Goal: Task Accomplishment & Management: Manage account settings

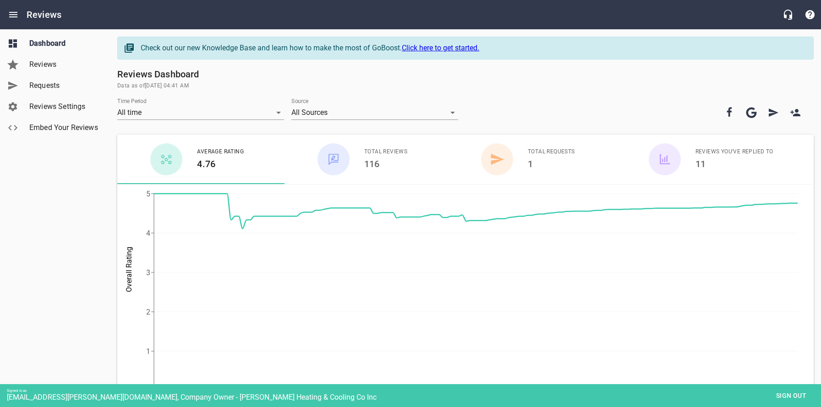
click at [389, 158] on h6 "116" at bounding box center [385, 164] width 43 height 15
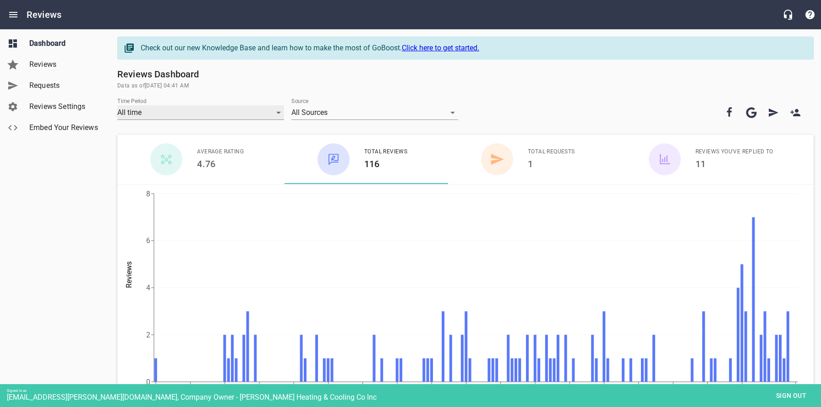
click at [213, 109] on div "All time" at bounding box center [200, 112] width 167 height 15
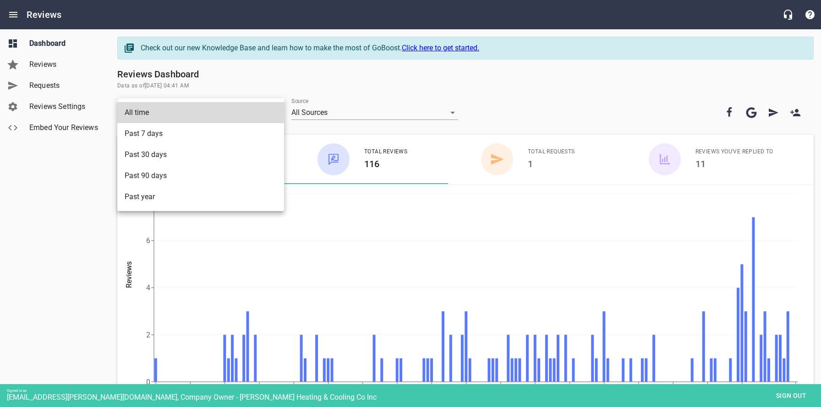
click at [339, 112] on div at bounding box center [410, 203] width 821 height 407
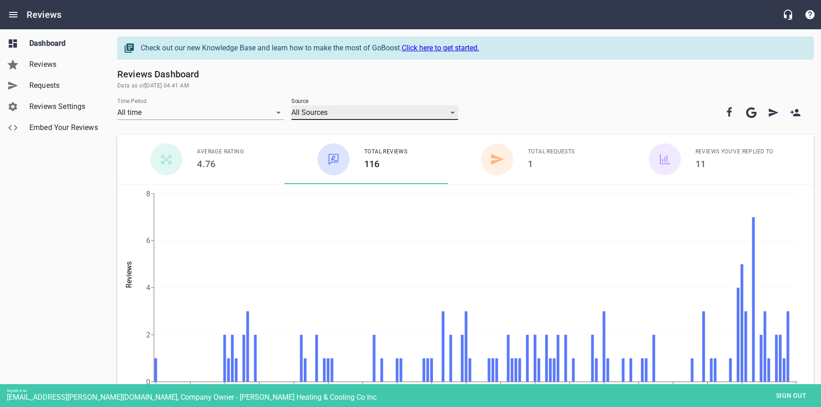
click at [325, 112] on div "All Sources" at bounding box center [374, 112] width 167 height 15
click at [395, 67] on div at bounding box center [410, 203] width 821 height 407
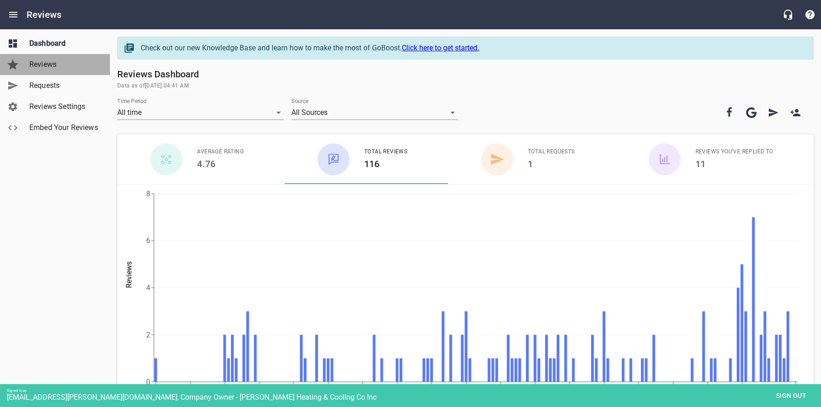
click at [63, 67] on span "Reviews" at bounding box center [64, 64] width 70 height 11
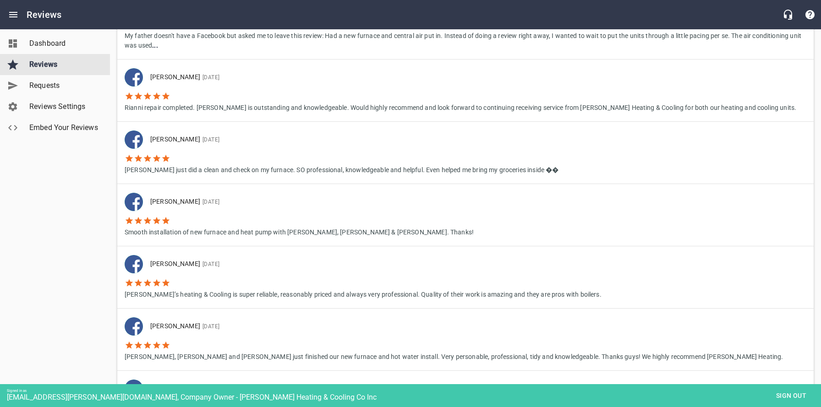
scroll to position [435, 0]
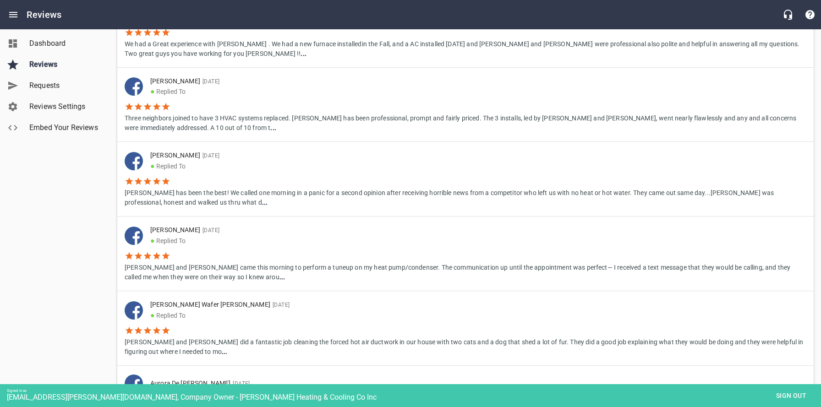
click at [70, 102] on span "Reviews Settings" at bounding box center [64, 106] width 70 height 11
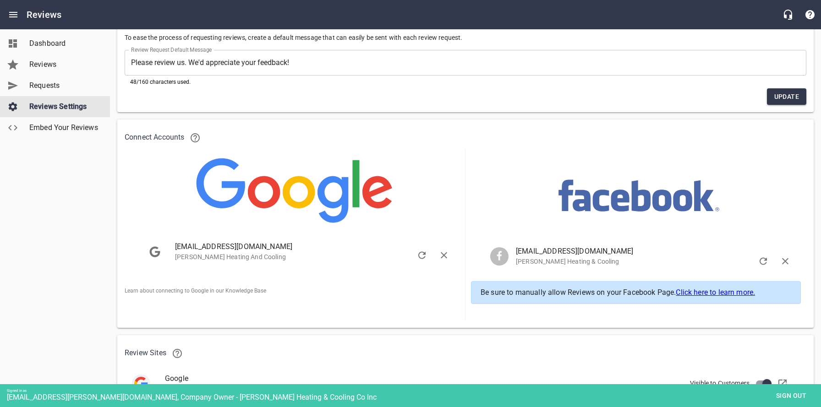
scroll to position [86, 0]
